Goal: Task Accomplishment & Management: Manage account settings

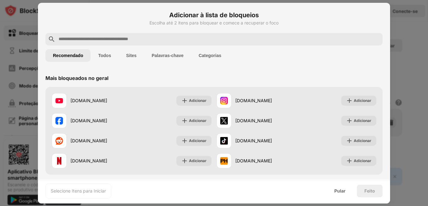
click at [401, 45] on div at bounding box center [214, 103] width 428 height 206
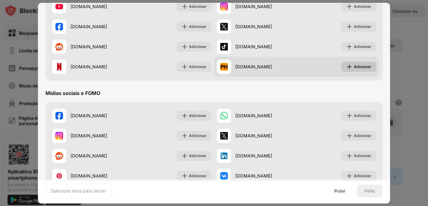
click at [354, 69] on div "Adicionar" at bounding box center [363, 67] width 18 height 6
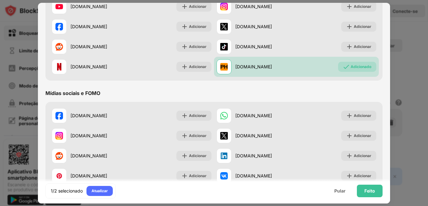
scroll to position [0, 0]
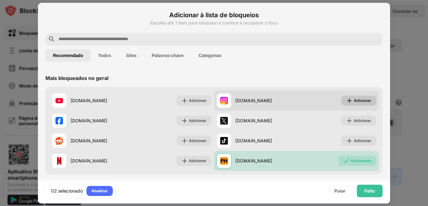
click at [347, 97] on img at bounding box center [349, 100] width 6 height 6
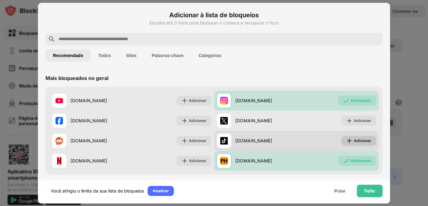
click at [354, 140] on font "Adicionar" at bounding box center [363, 140] width 18 height 5
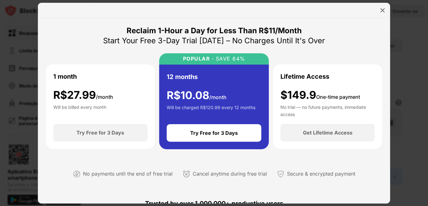
click at [381, 10] on img at bounding box center [383, 10] width 6 height 6
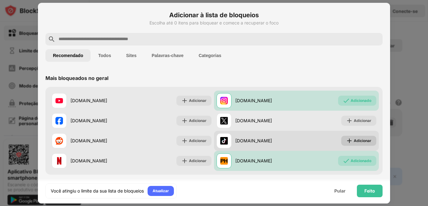
click at [354, 139] on font "Adicionar" at bounding box center [363, 140] width 18 height 5
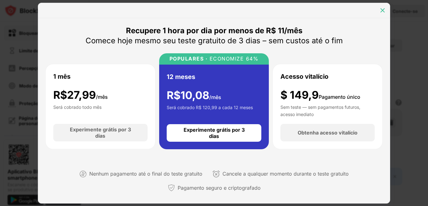
click at [384, 11] on img at bounding box center [383, 10] width 6 height 6
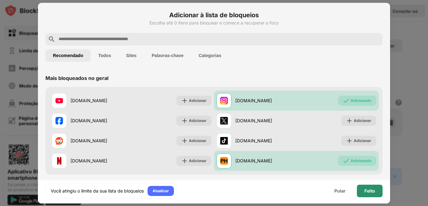
click at [366, 190] on font "Feito" at bounding box center [369, 190] width 11 height 5
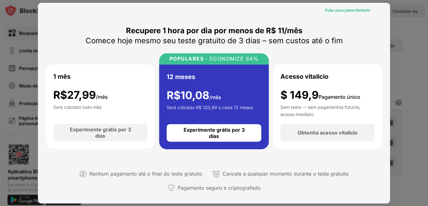
click at [351, 11] on font "Pular para plano limitado" at bounding box center [347, 10] width 45 height 5
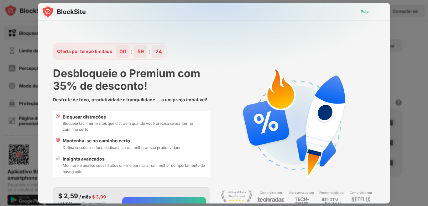
click at [363, 12] on font "Pular" at bounding box center [365, 11] width 9 height 5
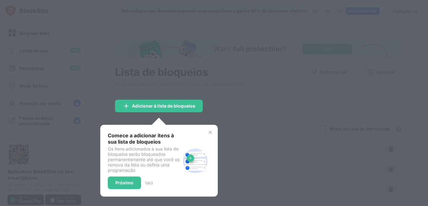
click at [212, 133] on img at bounding box center [210, 132] width 5 height 5
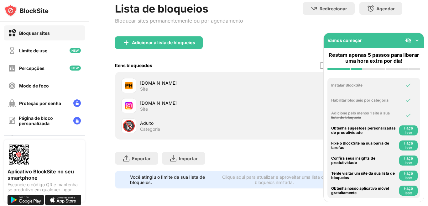
scroll to position [69, 0]
click at [414, 41] on img at bounding box center [417, 40] width 6 height 6
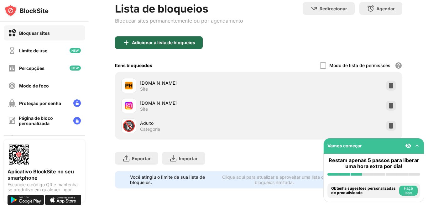
click at [160, 40] on font "Adicionar à lista de bloqueios" at bounding box center [163, 42] width 63 height 5
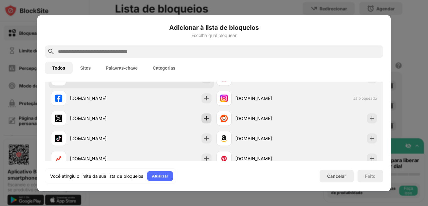
scroll to position [125, 0]
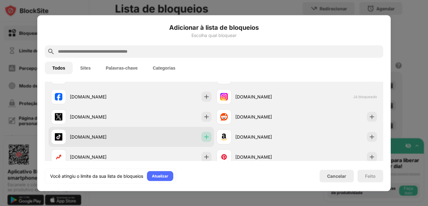
click at [204, 135] on img at bounding box center [206, 137] width 6 height 6
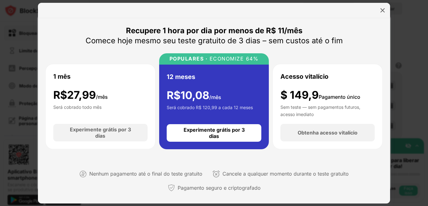
scroll to position [125, 0]
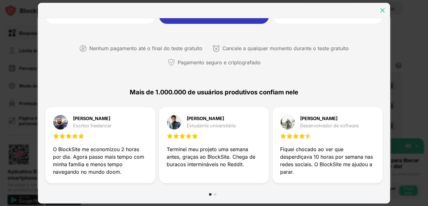
click at [383, 13] on img at bounding box center [383, 10] width 6 height 6
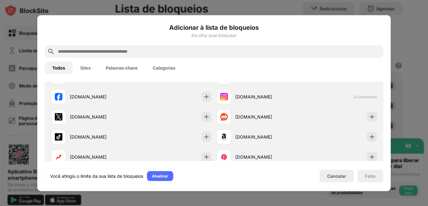
scroll to position [0, 0]
click at [343, 176] on font "Cancelar" at bounding box center [336, 175] width 19 height 5
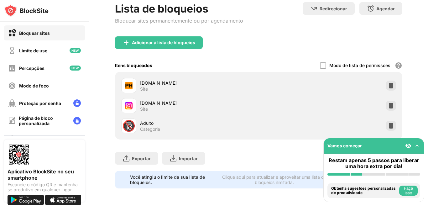
click at [417, 144] on img at bounding box center [417, 146] width 6 height 6
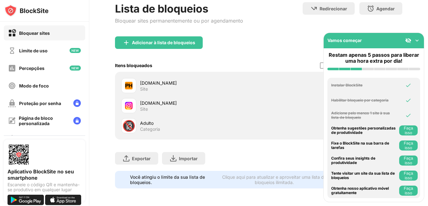
click at [414, 43] on img at bounding box center [417, 40] width 6 height 6
